Goal: Information Seeking & Learning: Compare options

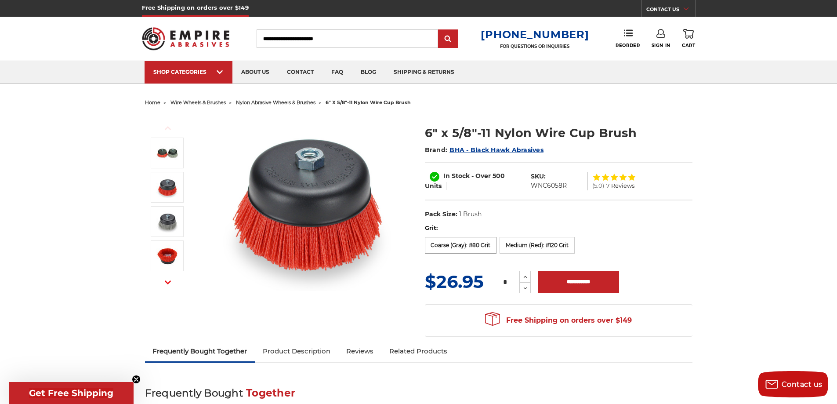
click at [443, 247] on label "Coarse (Gray): #80 Grit" at bounding box center [461, 245] width 72 height 17
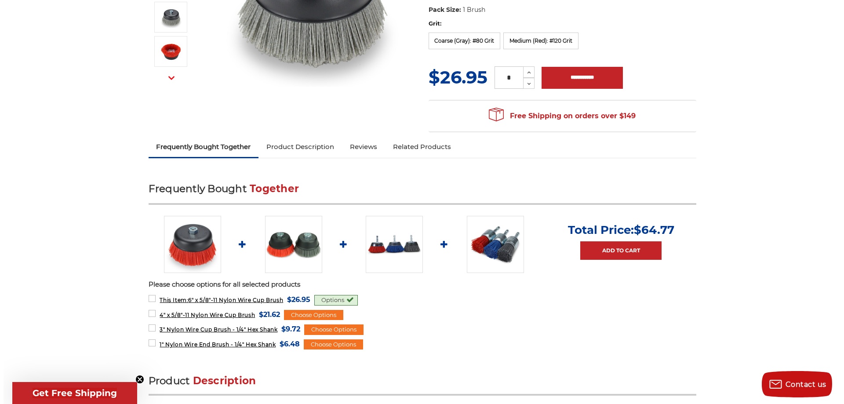
scroll to position [220, 0]
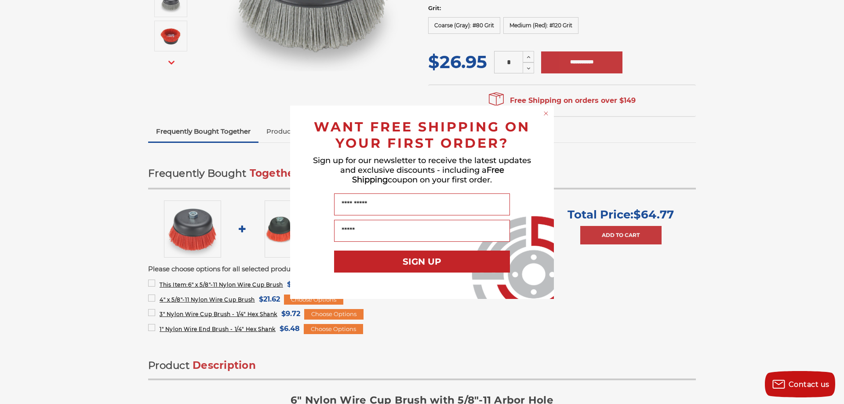
click at [216, 285] on div "Close dialog WANT FREE SHIPPING ON YOUR FIRST ORDER? Sign up for our newsletter…" at bounding box center [422, 202] width 844 height 404
drag, startPoint x: 747, startPoint y: 113, endPoint x: 717, endPoint y: 100, distance: 32.3
click at [747, 113] on div "Close dialog WANT FREE SHIPPING ON YOUR FIRST ORDER? Sign up for our newsletter…" at bounding box center [422, 202] width 844 height 404
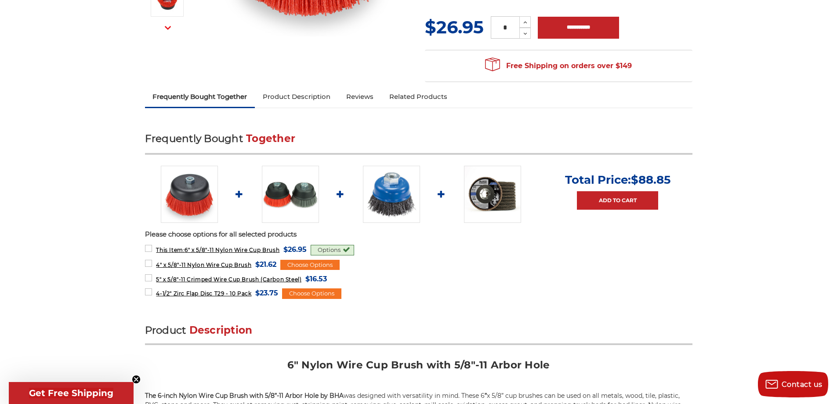
scroll to position [264, 0]
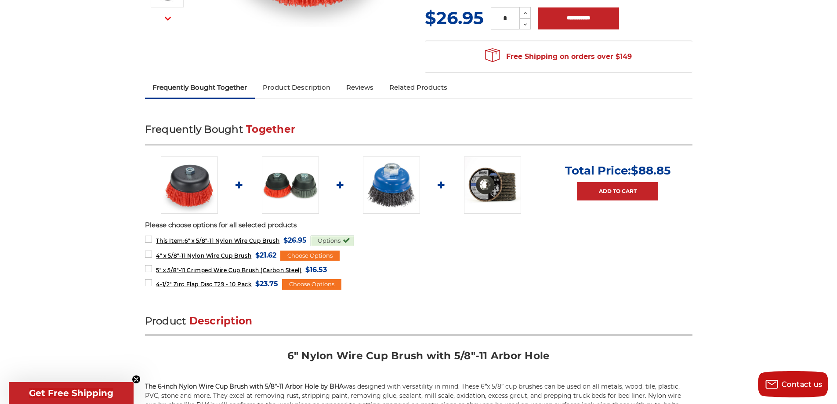
click at [331, 242] on div "Options" at bounding box center [333, 241] width 44 height 11
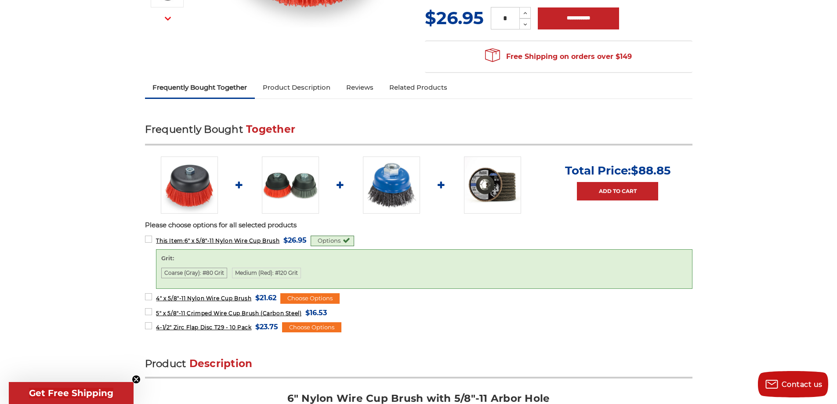
click at [196, 271] on label "Coarse (Gray): #80 Grit" at bounding box center [194, 273] width 66 height 11
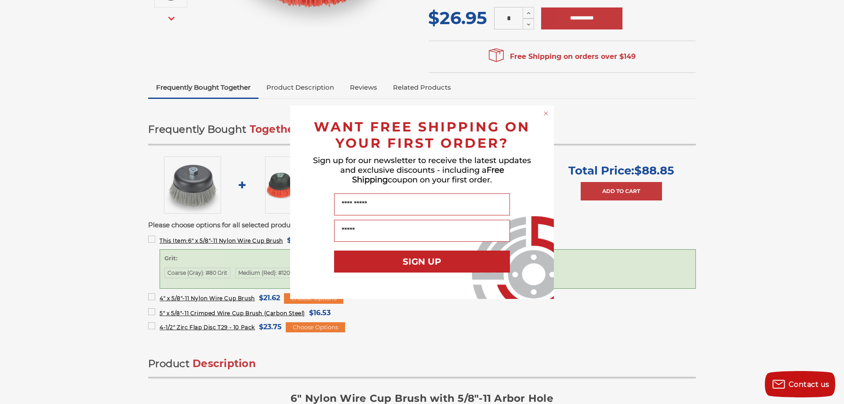
click at [549, 113] on circle "Close dialog" at bounding box center [546, 113] width 8 height 8
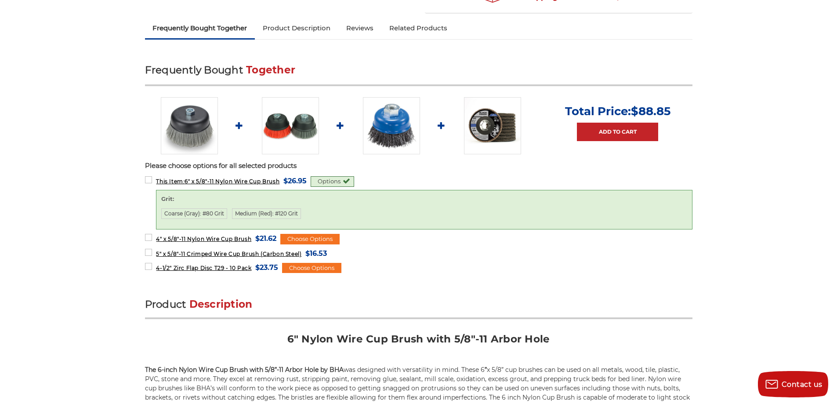
scroll to position [308, 0]
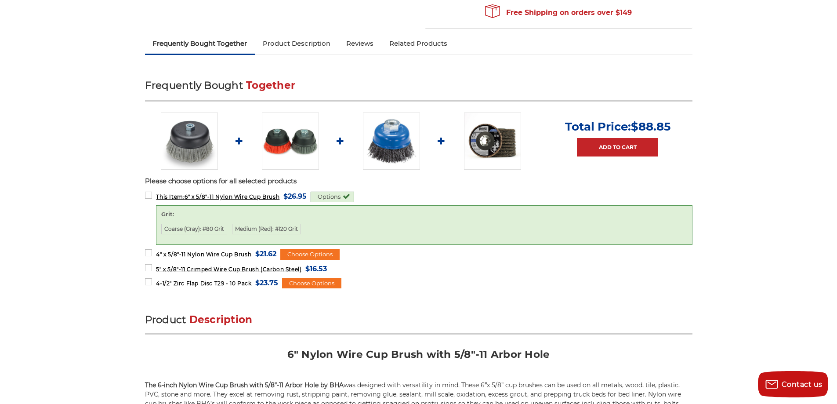
click at [498, 139] on img at bounding box center [492, 141] width 57 height 57
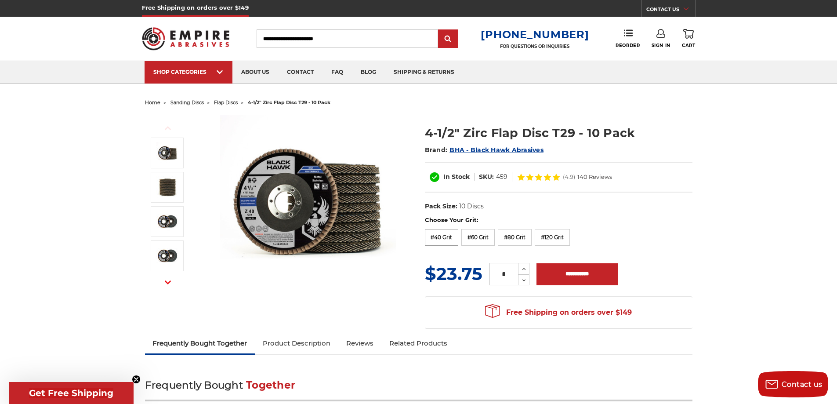
click at [444, 237] on label "#40 Grit" at bounding box center [442, 237] width 34 height 17
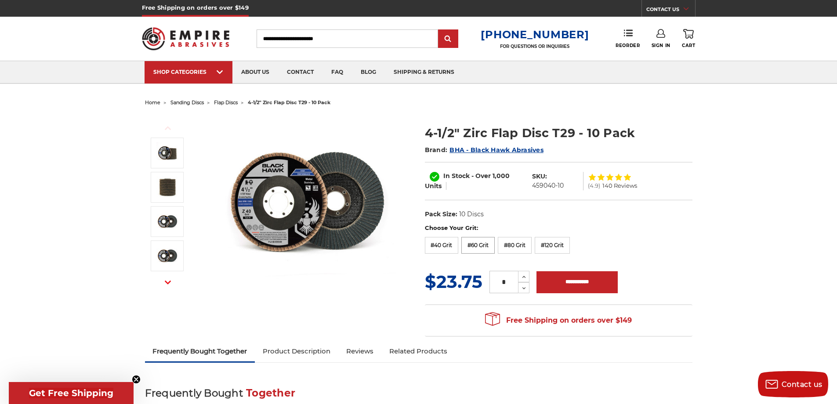
click at [487, 244] on label "#60 Grit" at bounding box center [477, 245] width 33 height 17
click at [522, 248] on label "#80 Grit" at bounding box center [515, 245] width 34 height 17
click at [556, 246] on label "#120 Grit" at bounding box center [552, 245] width 35 height 17
